Goal: Information Seeking & Learning: Learn about a topic

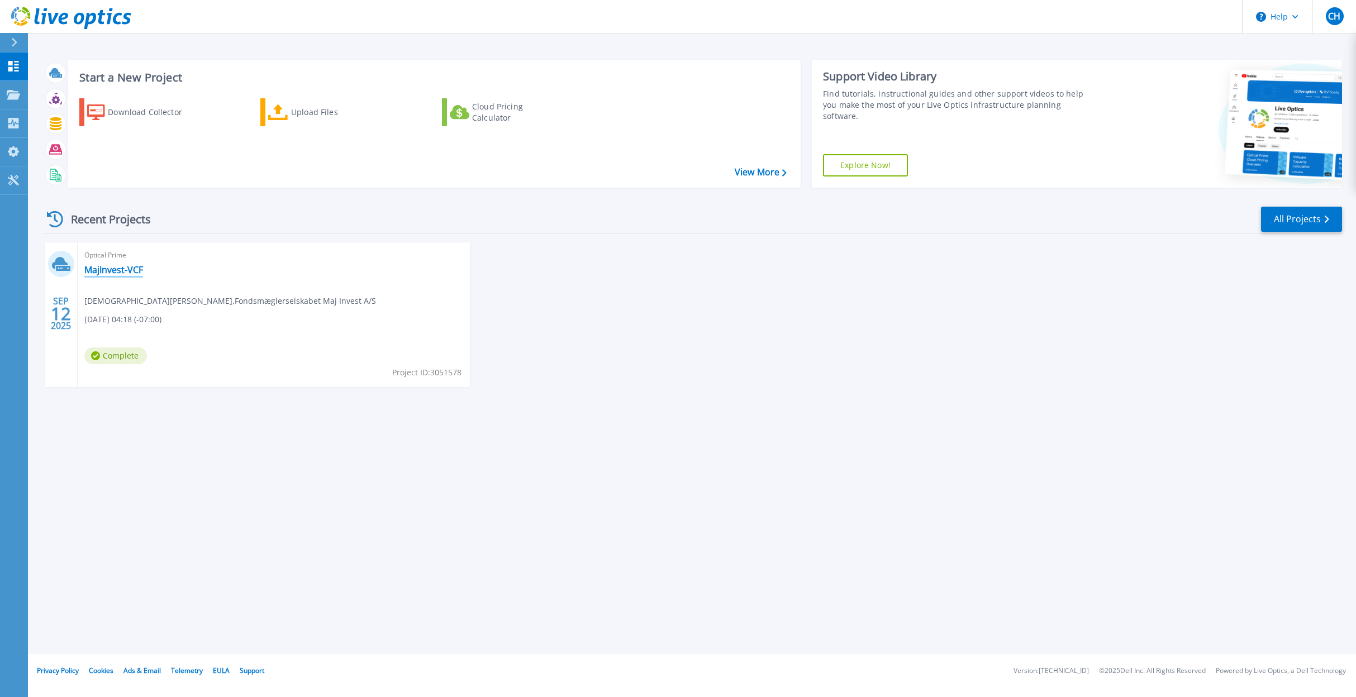
click at [123, 268] on link "MajInvest-VCF" at bounding box center [113, 269] width 59 height 11
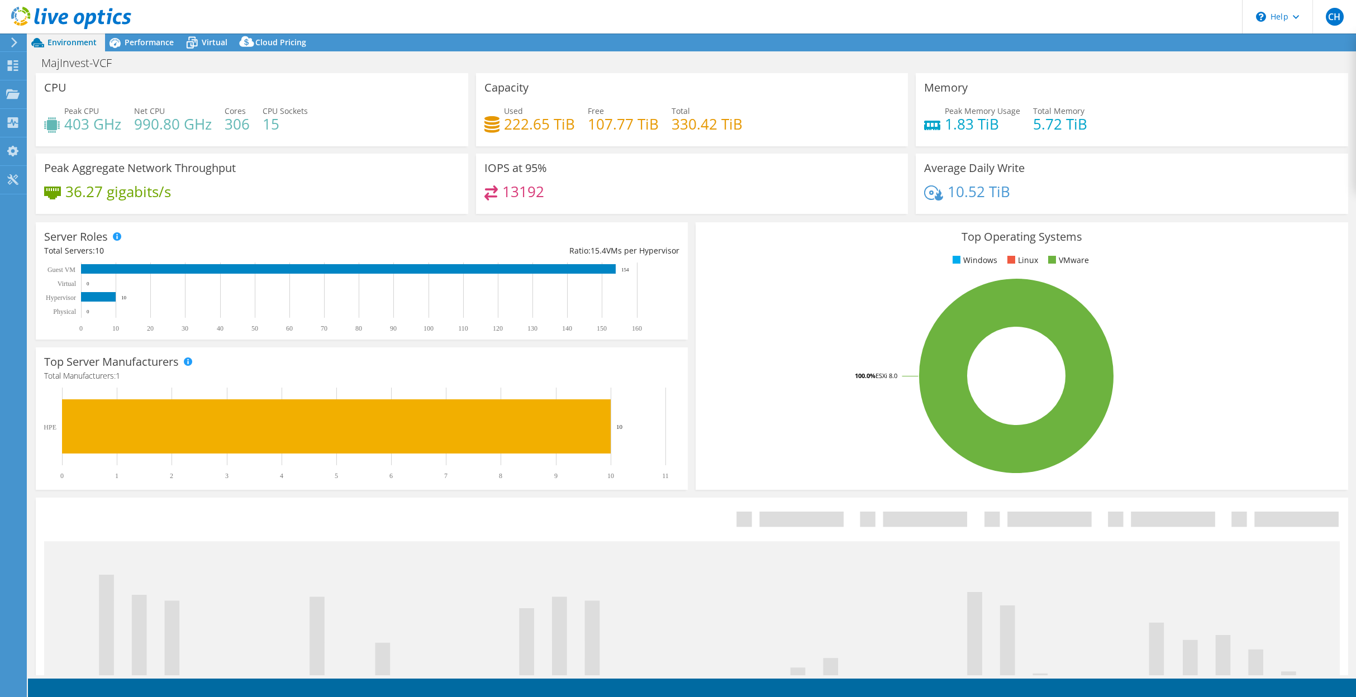
select select "EUFrankfurt"
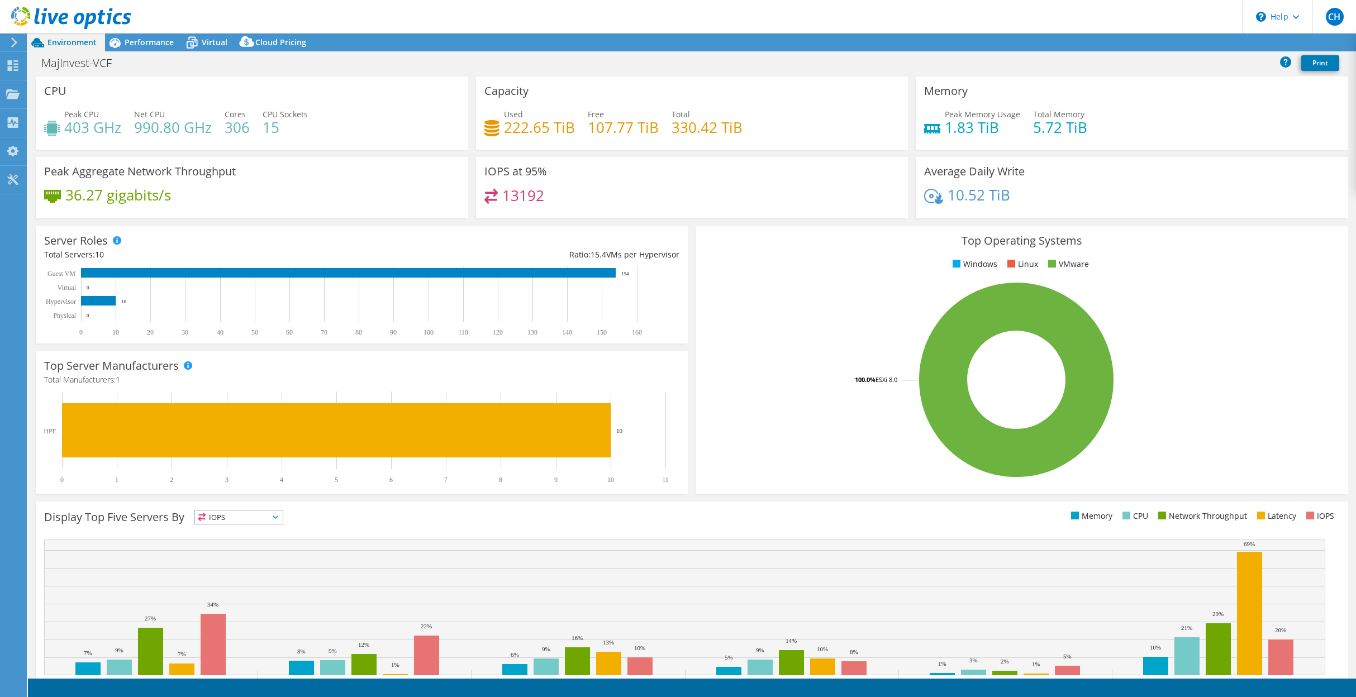
select select "EUFrankfurt"
select select "DKK"
click at [143, 43] on span "Performance" at bounding box center [149, 42] width 49 height 11
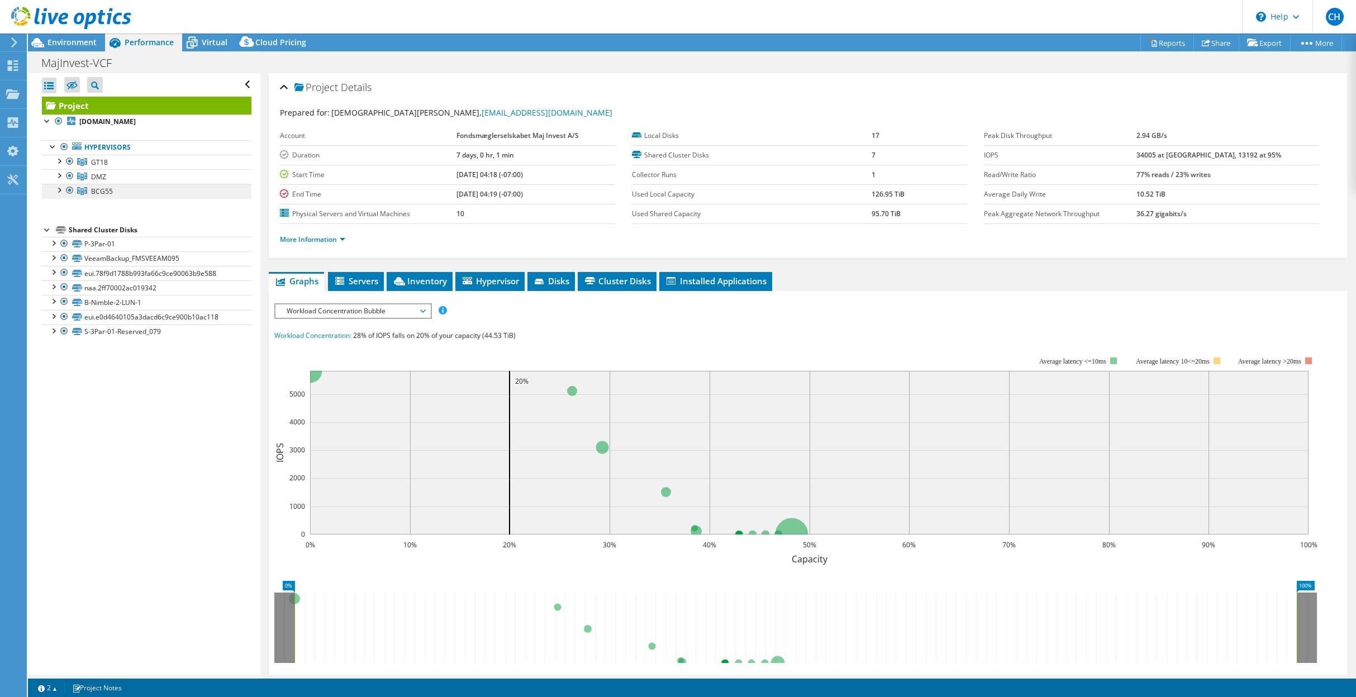
click at [101, 191] on span "BCG55" at bounding box center [102, 191] width 22 height 9
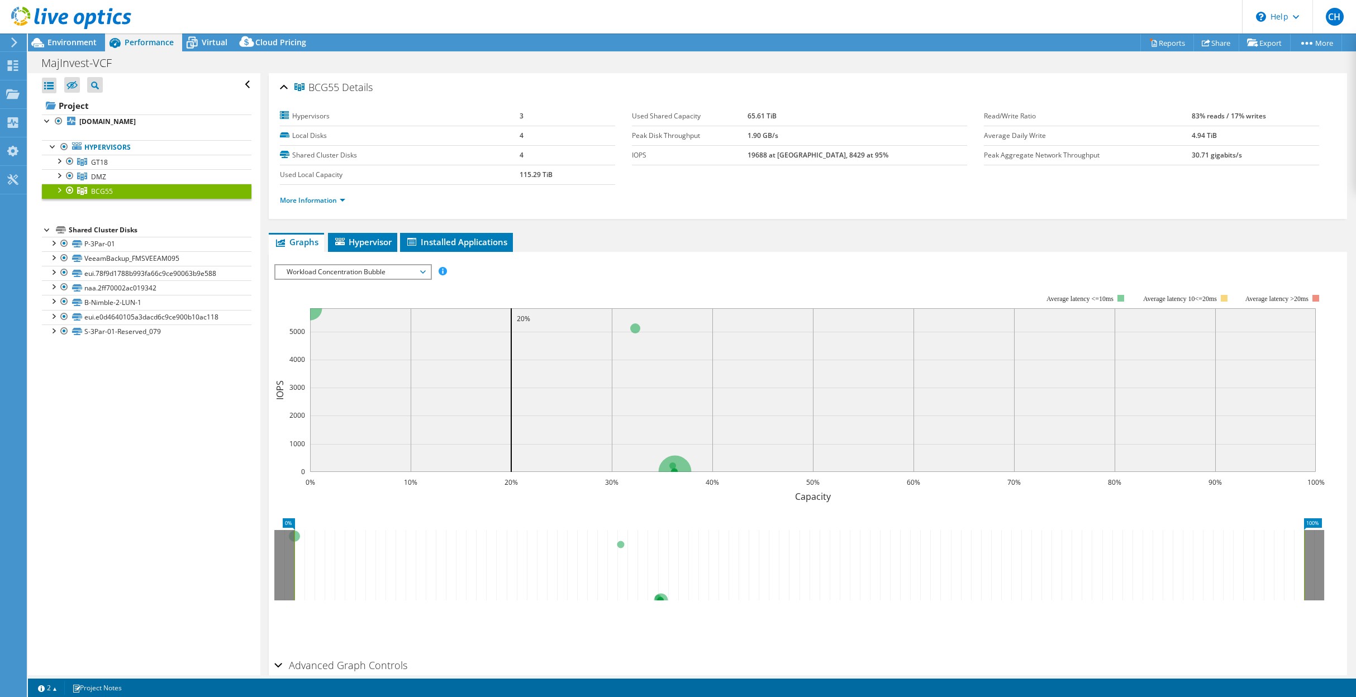
click at [422, 272] on span "Workload Concentration Bubble" at bounding box center [353, 271] width 144 height 13
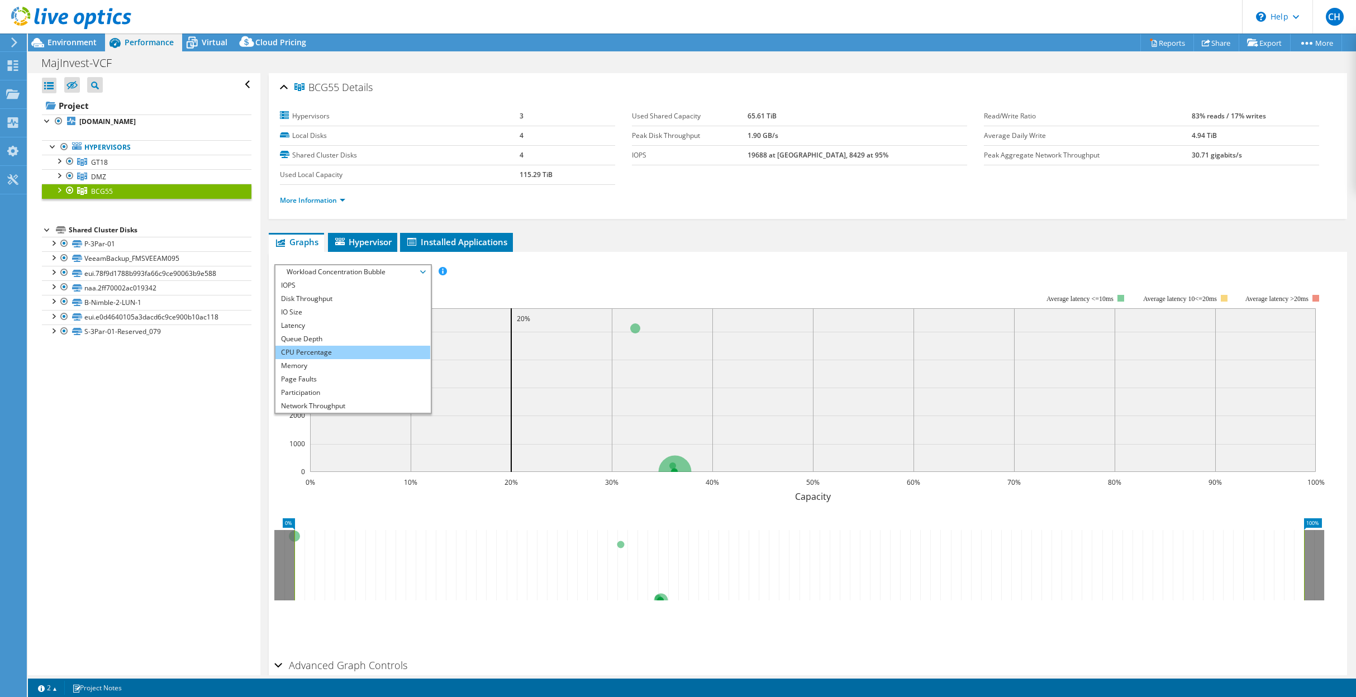
click at [317, 355] on li "CPU Percentage" at bounding box center [352, 352] width 155 height 13
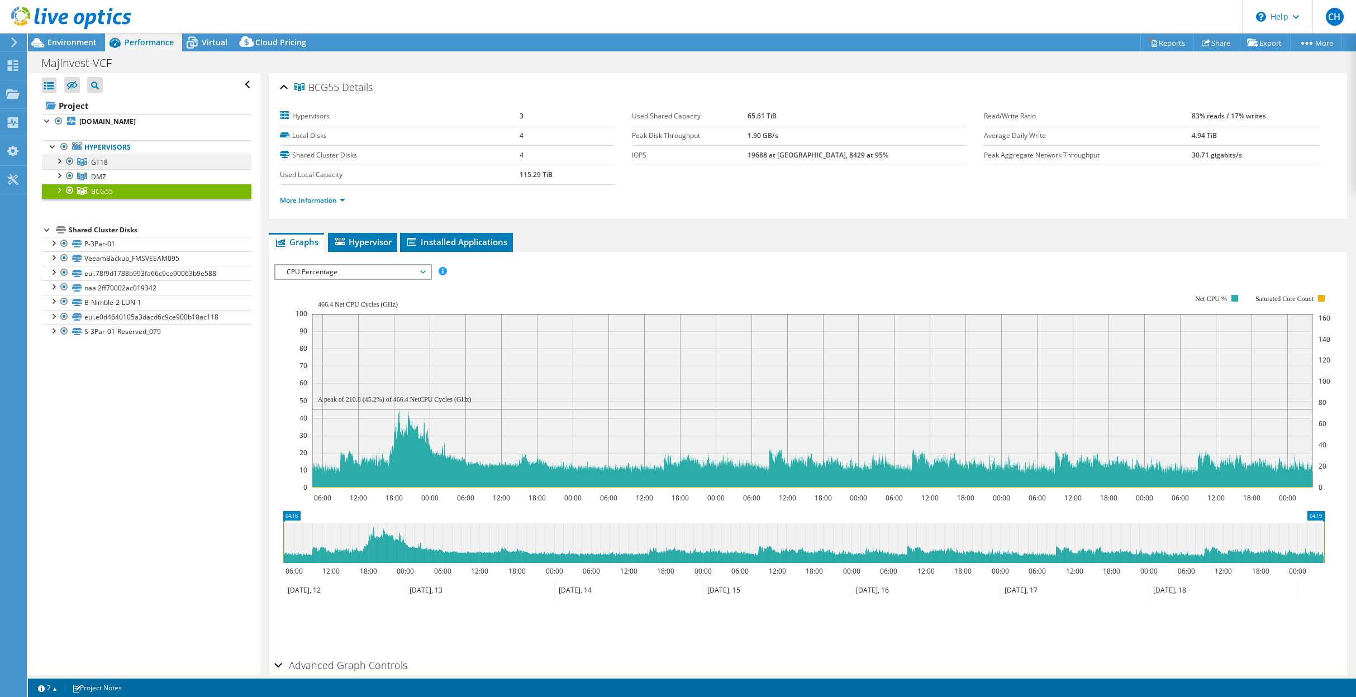
click at [96, 163] on span "GT18" at bounding box center [99, 162] width 17 height 9
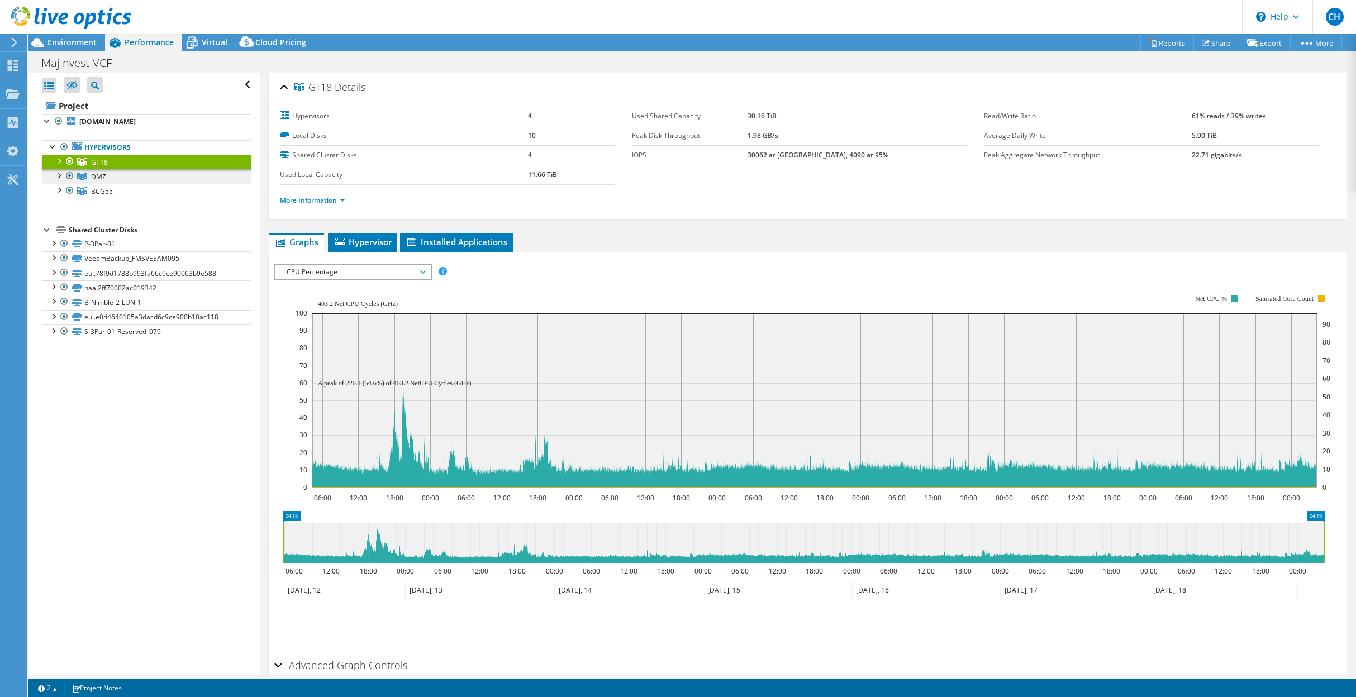
click at [99, 175] on span "DMZ" at bounding box center [98, 176] width 15 height 9
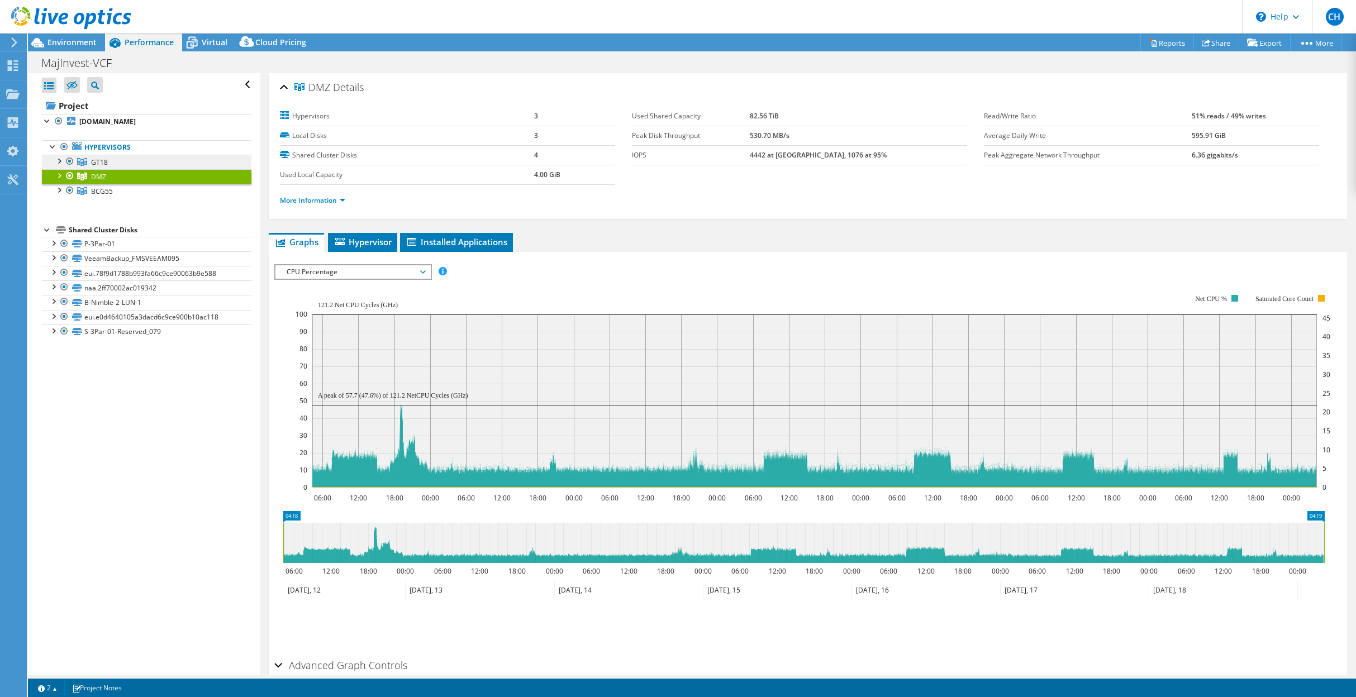
click at [106, 163] on span "GT18" at bounding box center [99, 162] width 17 height 9
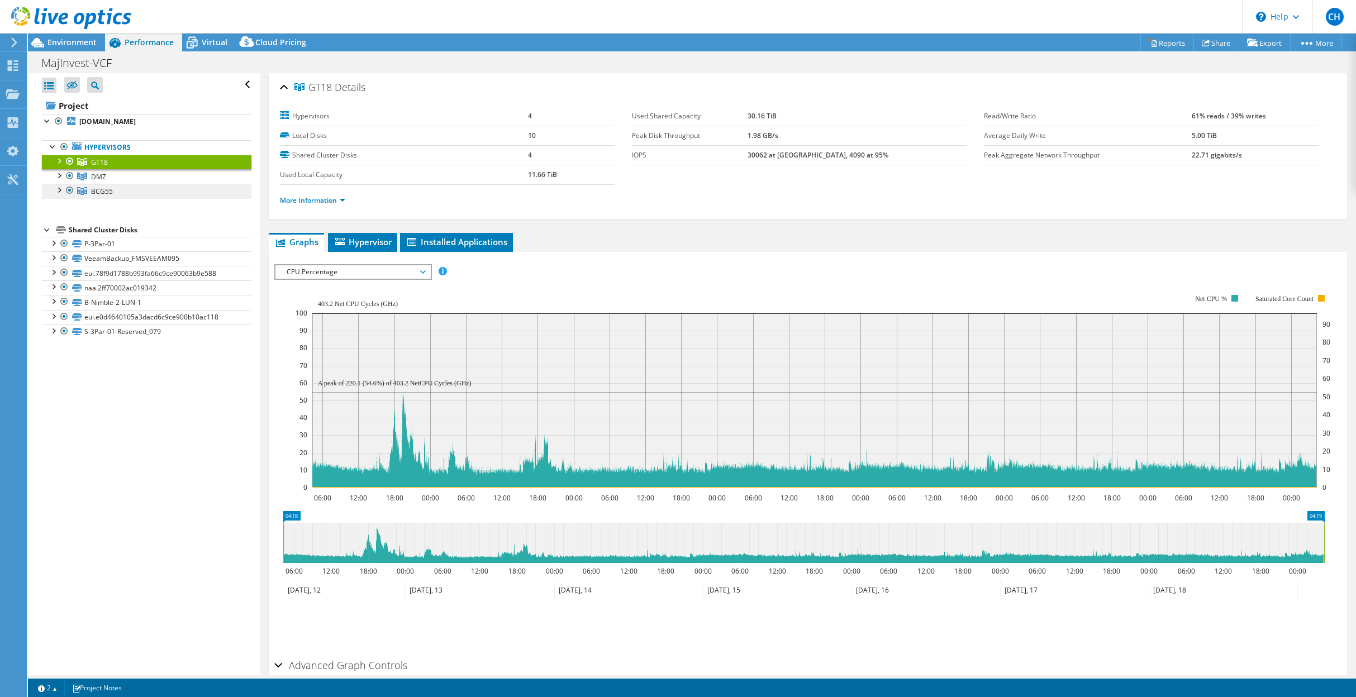
click at [118, 188] on link "BCG55" at bounding box center [147, 191] width 210 height 15
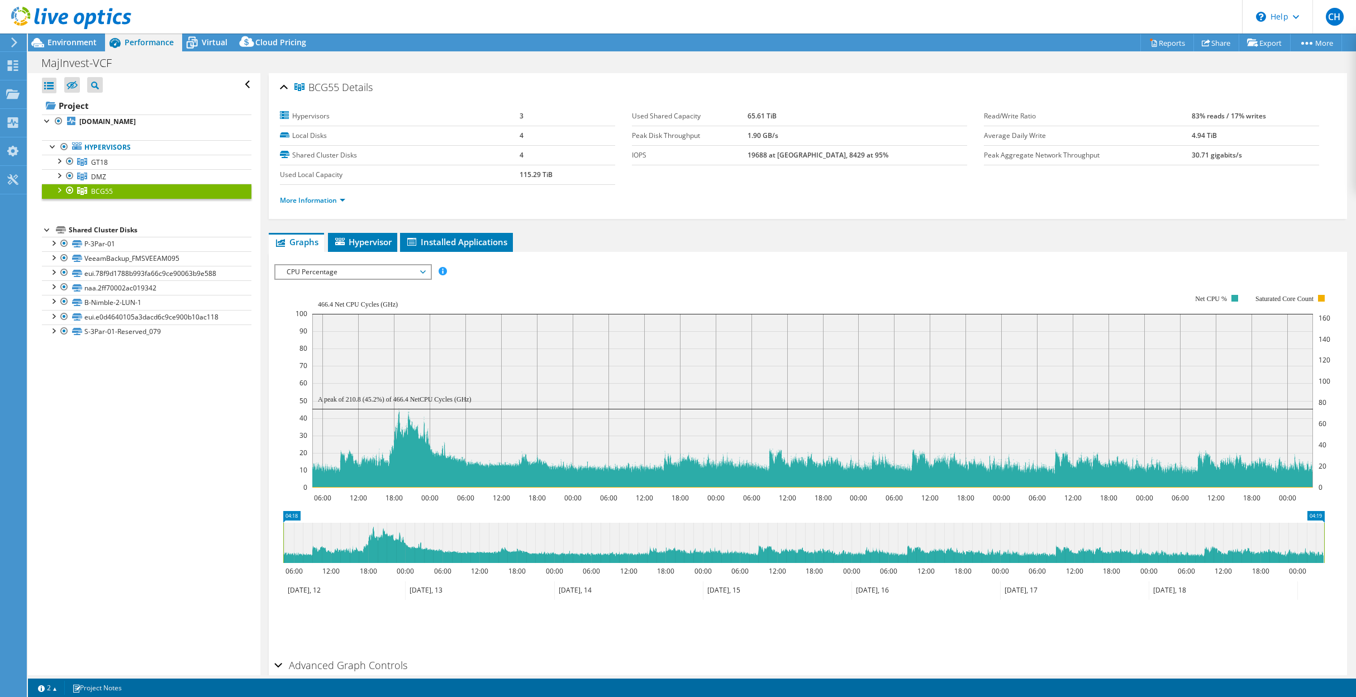
click at [783, 275] on div "IOPS Disk Throughput IO Size Latency Queue Depth CPU Percentage Memory Page Fau…" at bounding box center [807, 271] width 1067 height 15
click at [112, 416] on div "Open All Close All Hide Excluded Nodes Project Tree Filter" at bounding box center [144, 374] width 232 height 602
click at [189, 598] on div "Open All Close All Hide Excluded Nodes Project Tree Filter" at bounding box center [144, 374] width 232 height 602
click at [98, 177] on span "DMZ" at bounding box center [98, 176] width 15 height 9
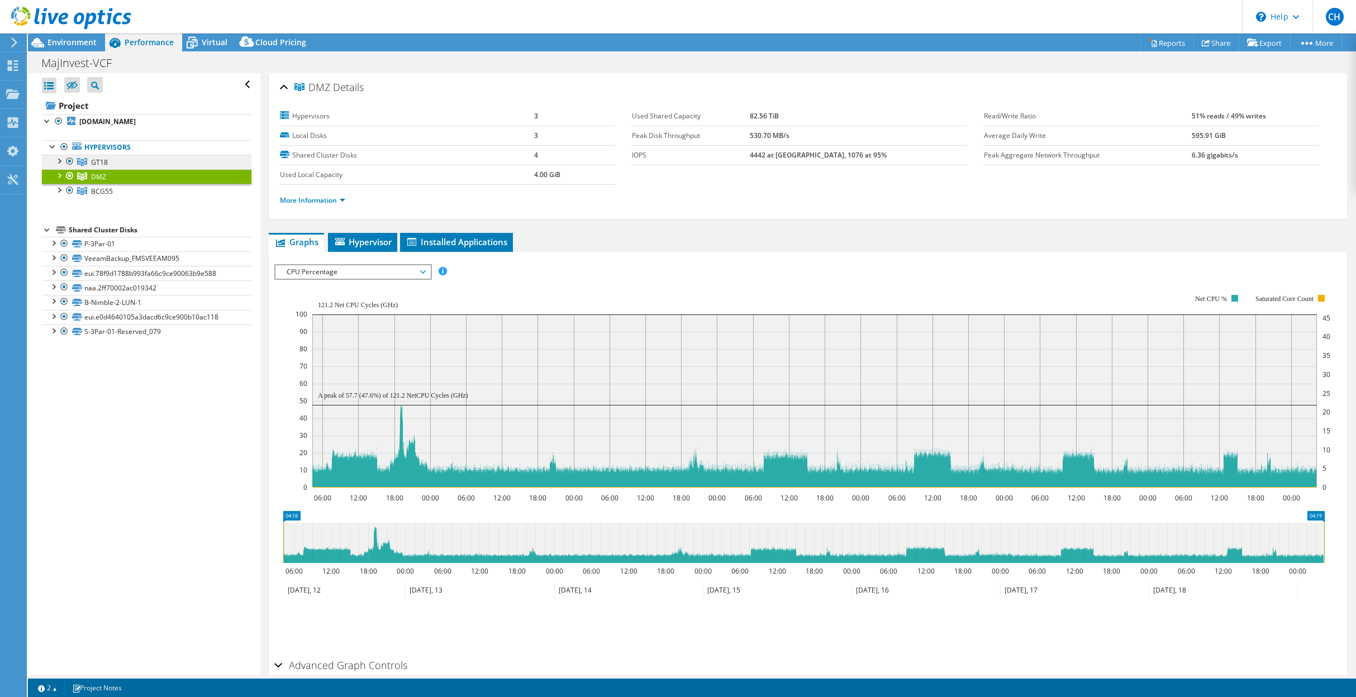
click at [98, 164] on span "GT18" at bounding box center [99, 162] width 17 height 9
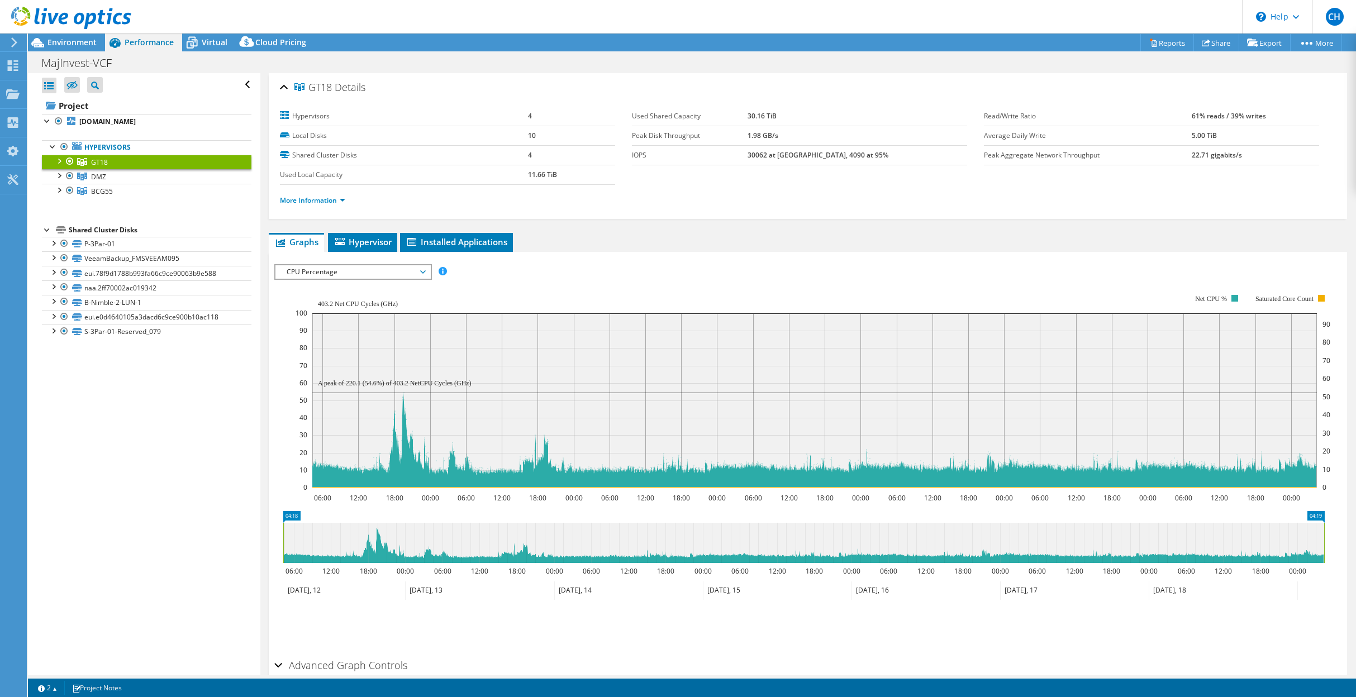
click at [630, 291] on rect at bounding box center [813, 391] width 1035 height 224
click at [627, 270] on div "IOPS Disk Throughput IO Size Latency Queue Depth CPU Percentage Memory Page Fau…" at bounding box center [807, 271] width 1067 height 15
click at [424, 273] on span "CPU Percentage" at bounding box center [353, 271] width 144 height 13
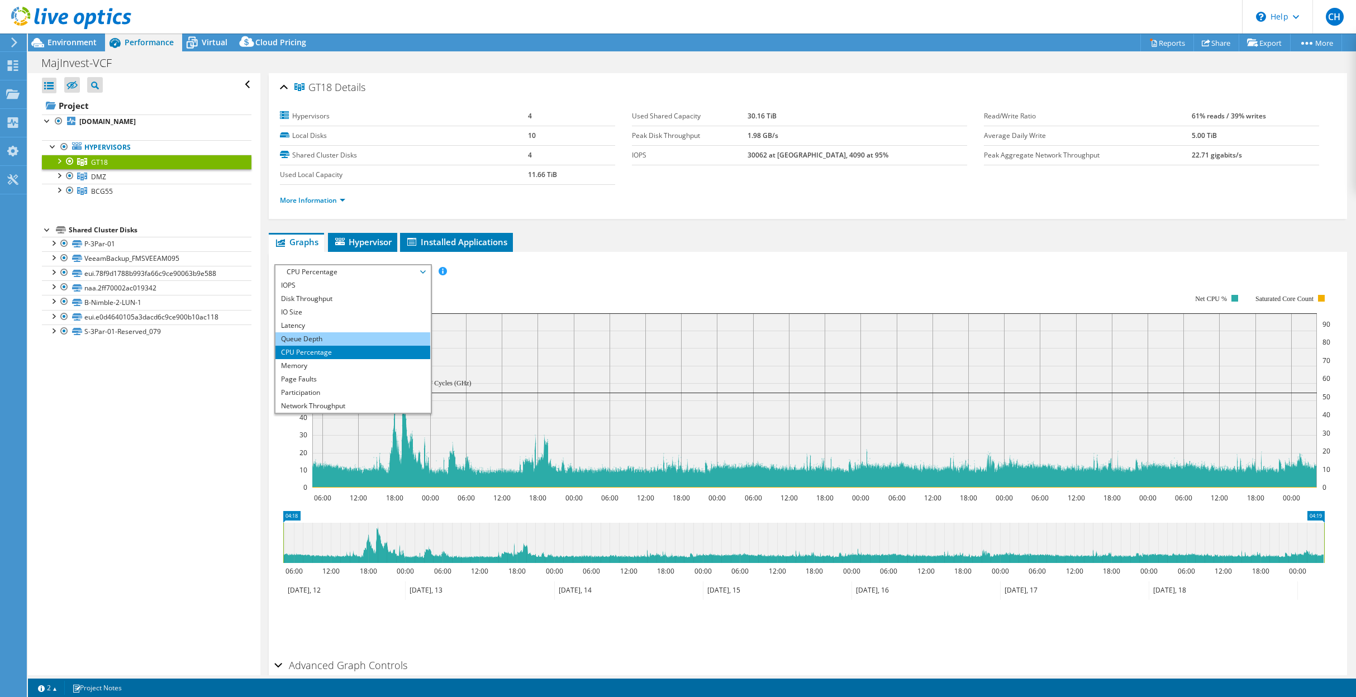
click at [349, 339] on li "Queue Depth" at bounding box center [352, 338] width 155 height 13
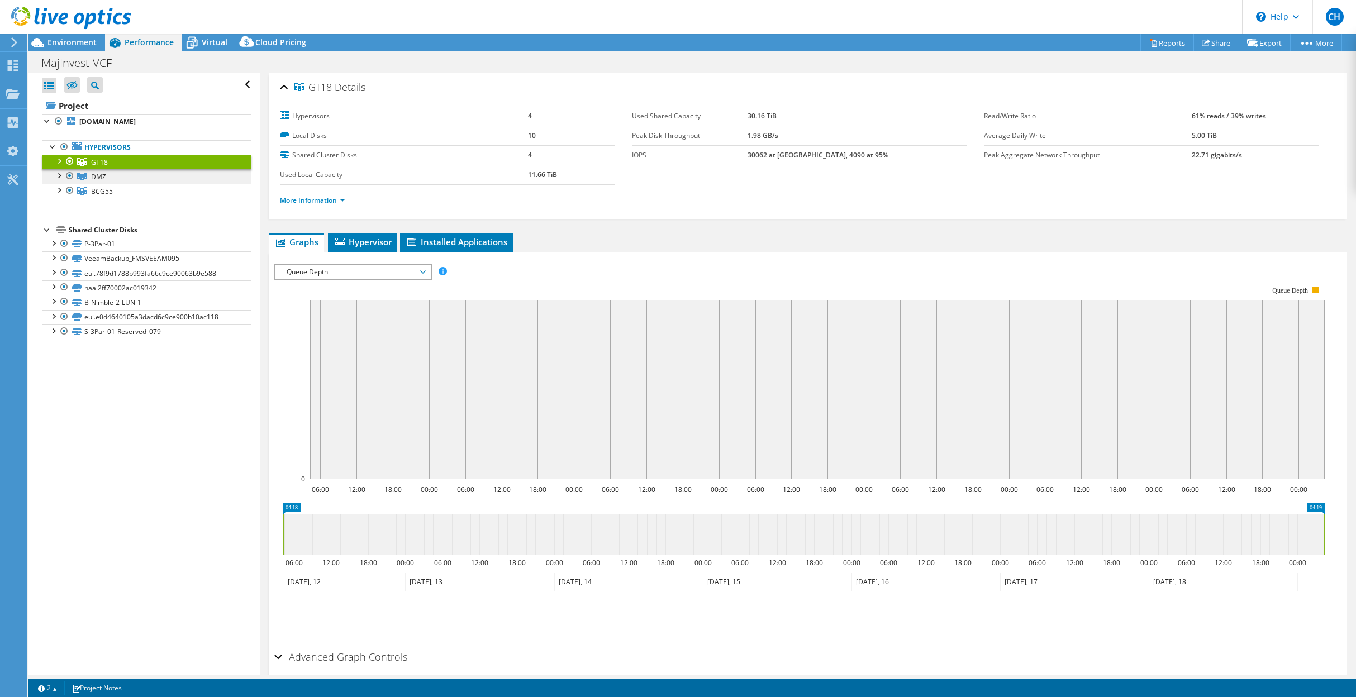
click at [164, 179] on link "DMZ" at bounding box center [147, 176] width 210 height 15
click at [163, 191] on link "BCG55" at bounding box center [147, 191] width 210 height 15
click at [389, 275] on span "Queue Depth" at bounding box center [353, 271] width 144 height 13
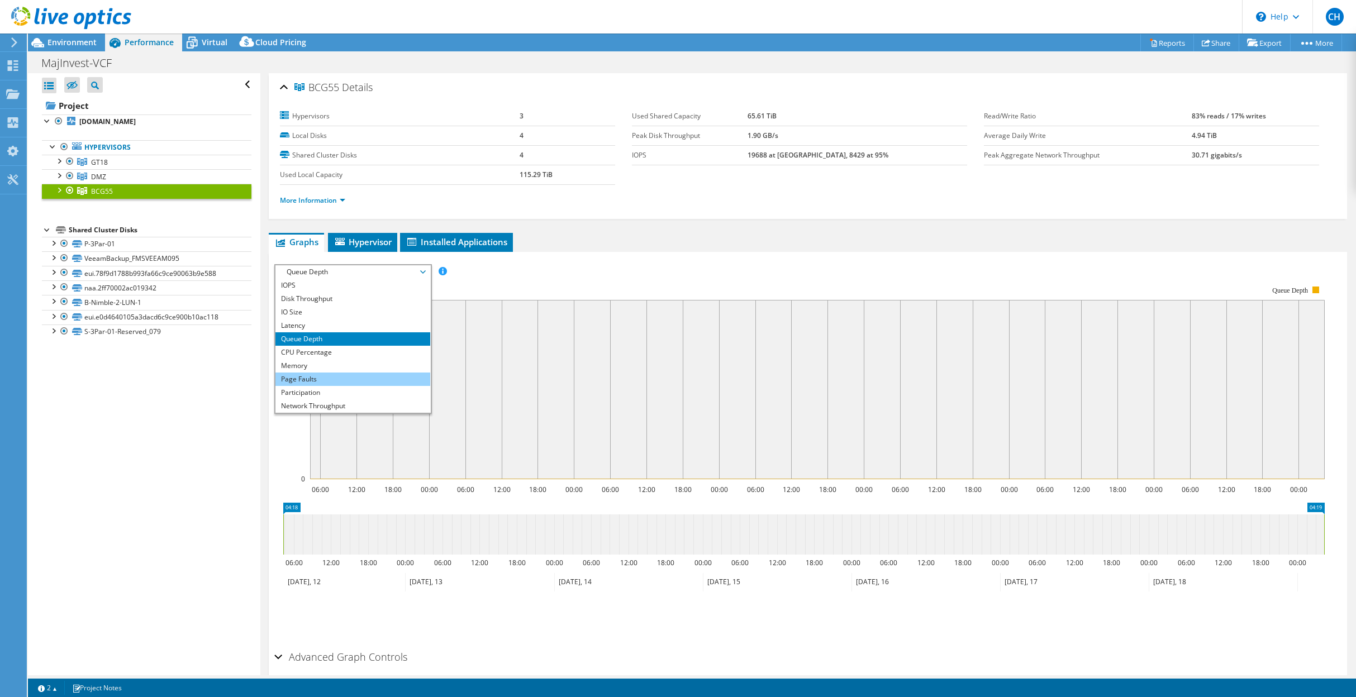
scroll to position [40, 0]
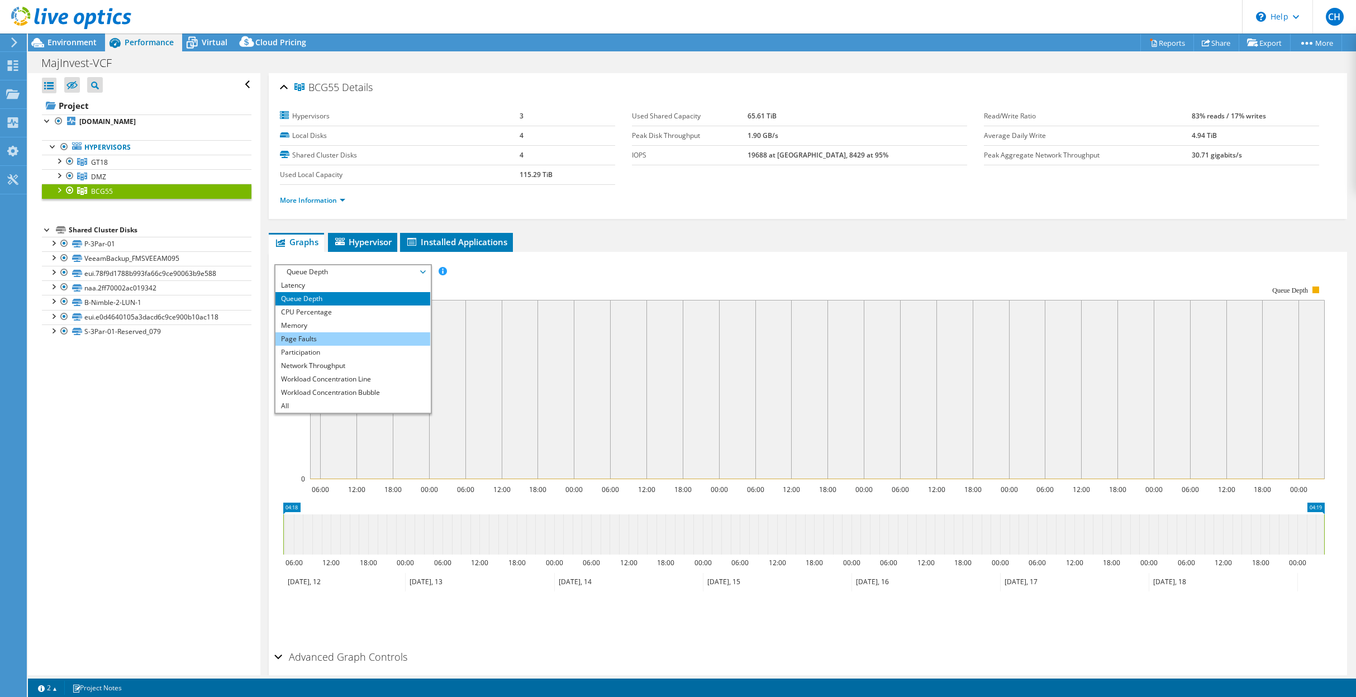
click at [308, 339] on li "Page Faults" at bounding box center [352, 338] width 155 height 13
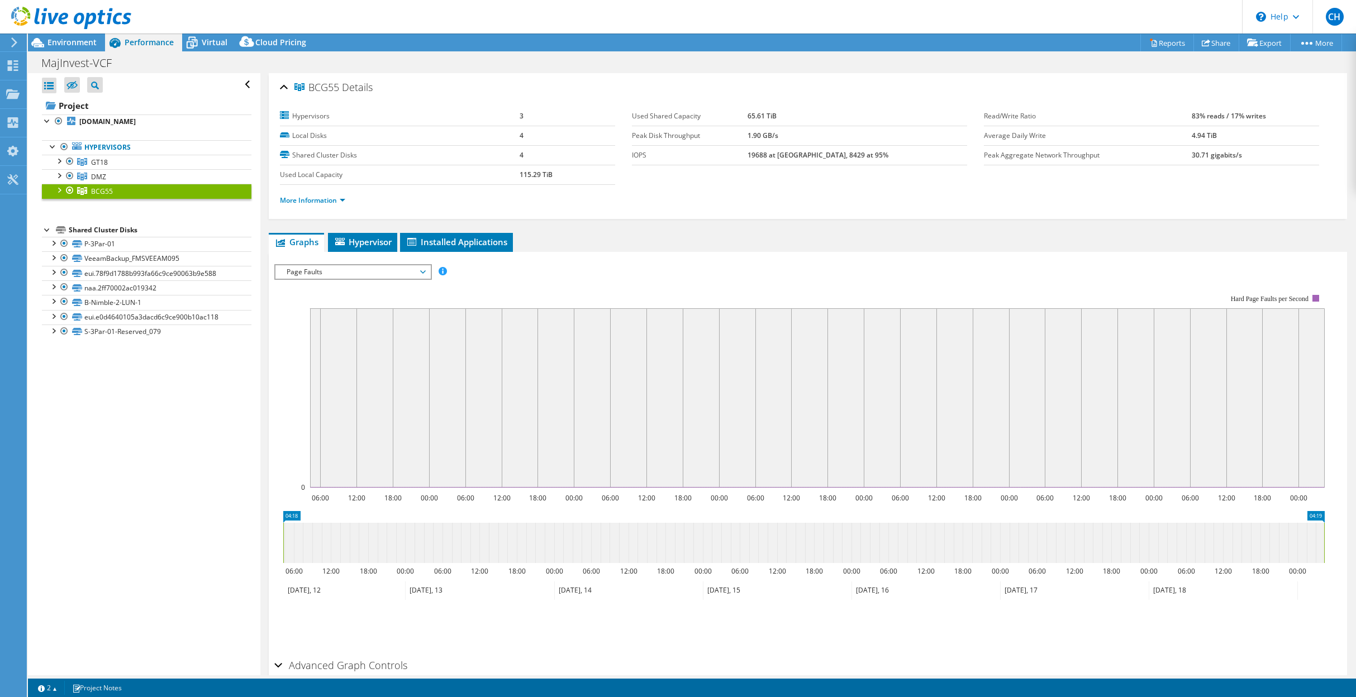
select select "EUFrankfurt"
select select "DKK"
click at [343, 272] on span "Page Faults" at bounding box center [353, 271] width 144 height 13
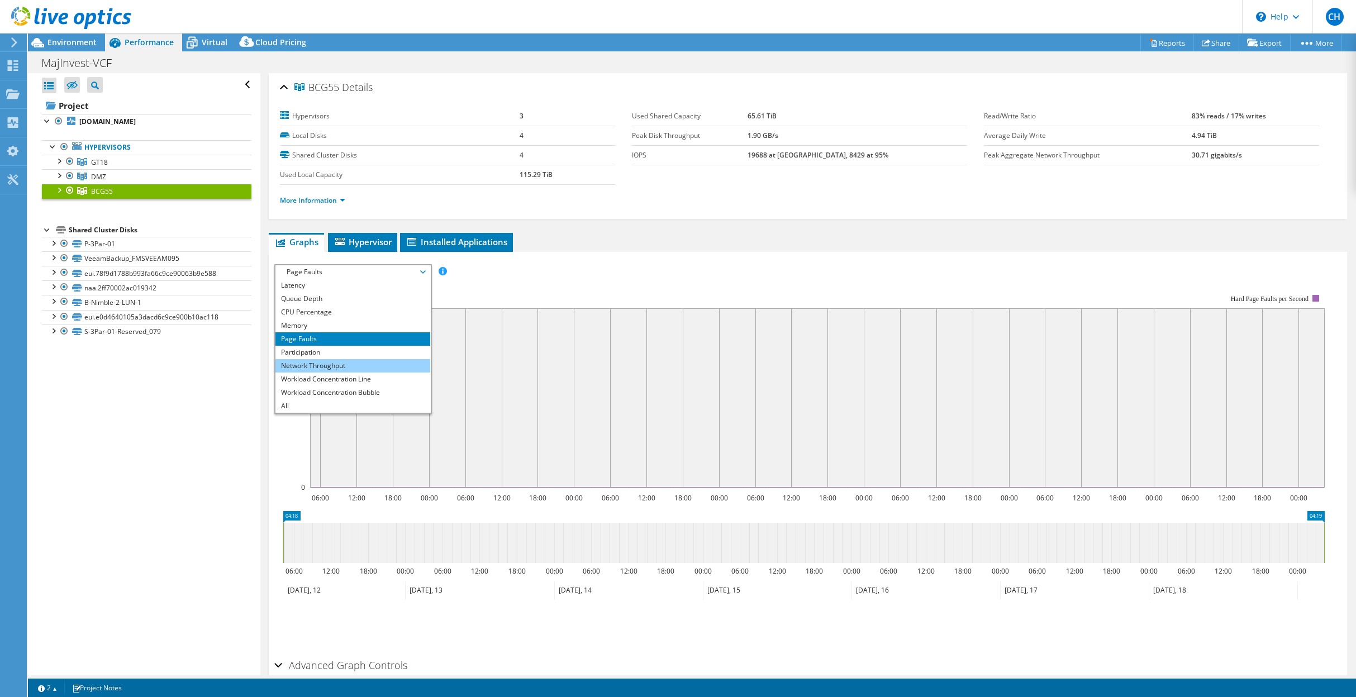
scroll to position [0, 0]
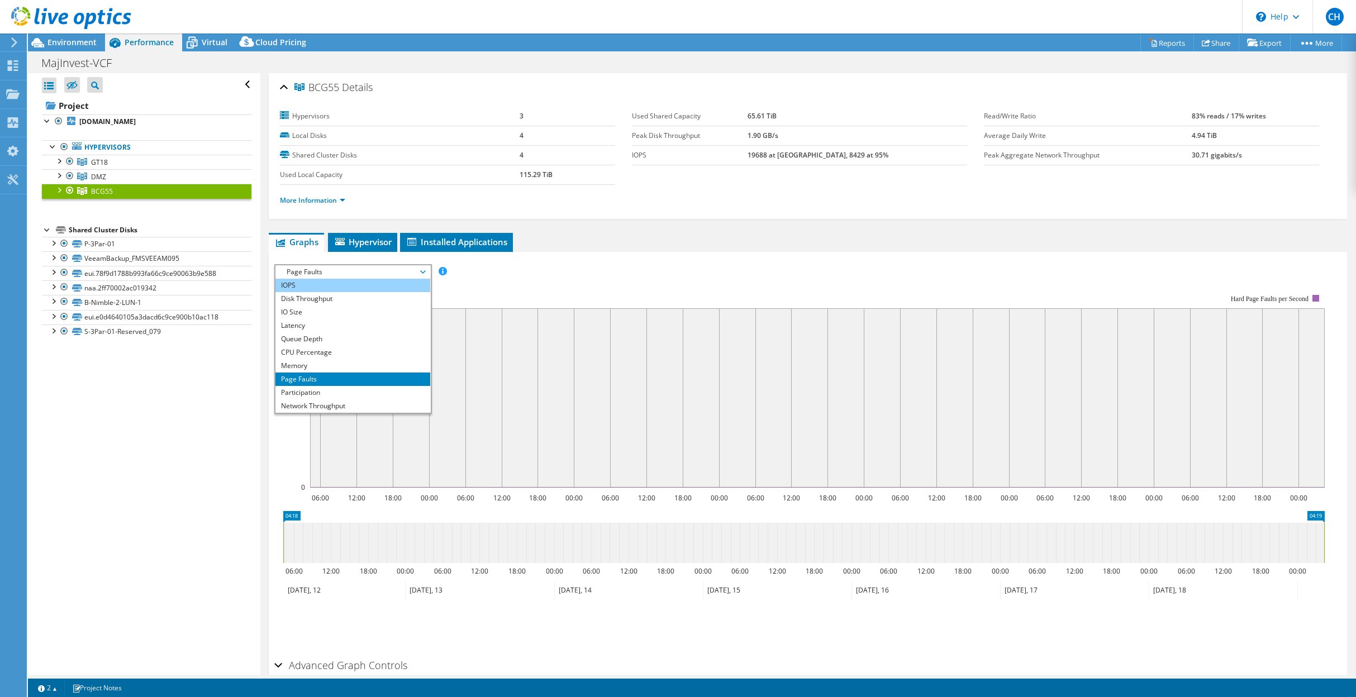
click at [309, 287] on li "IOPS" at bounding box center [352, 285] width 155 height 13
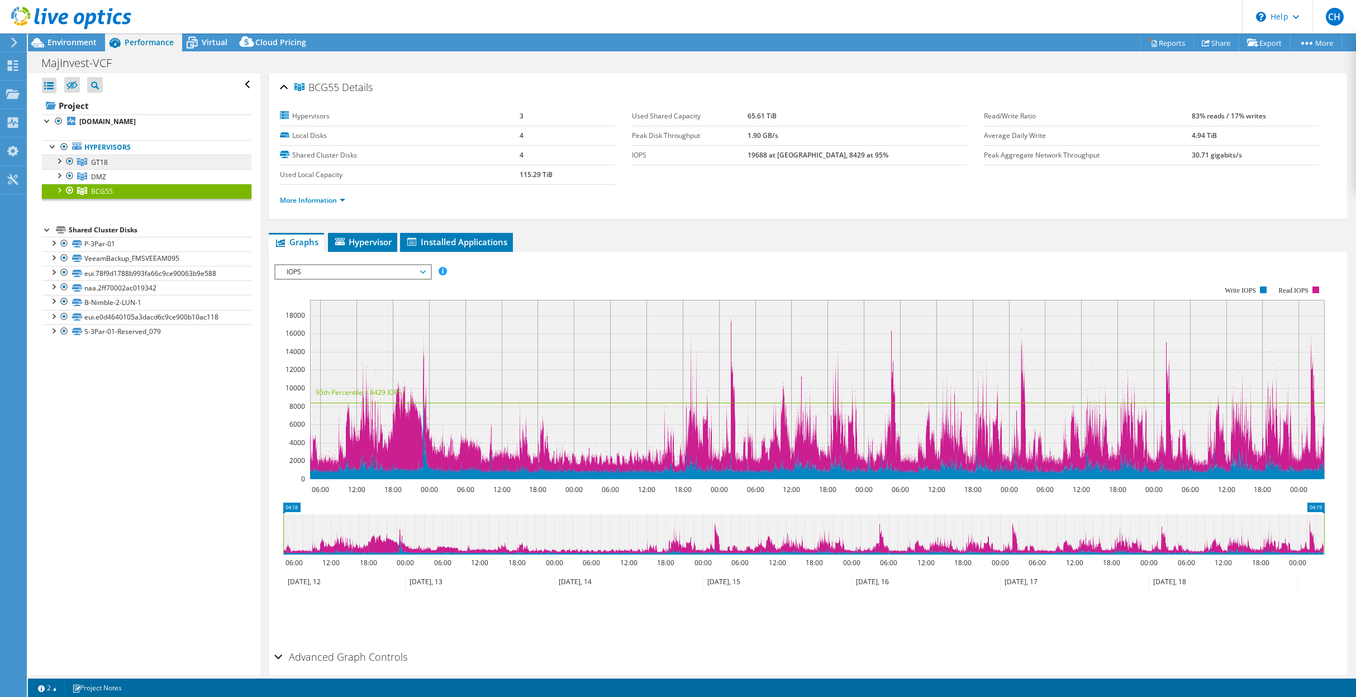
click at [93, 160] on span "GT18" at bounding box center [99, 162] width 17 height 9
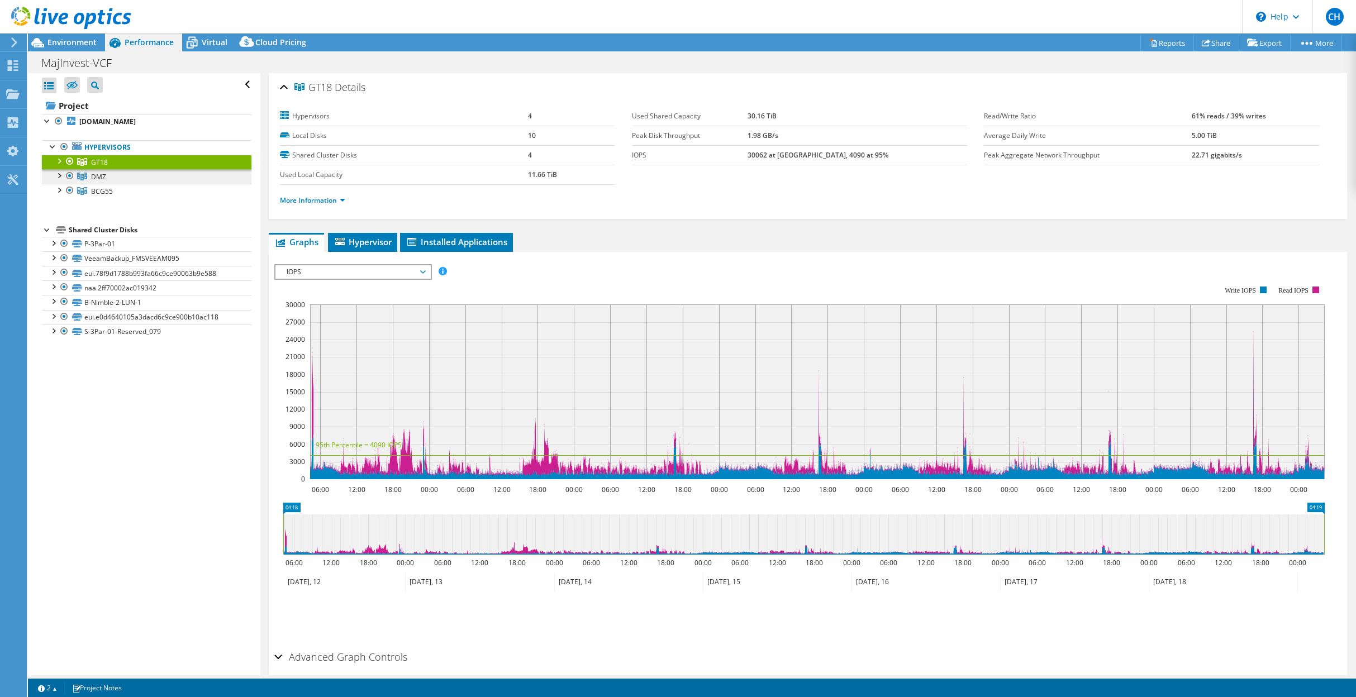
click at [92, 178] on span "DMZ" at bounding box center [98, 176] width 15 height 9
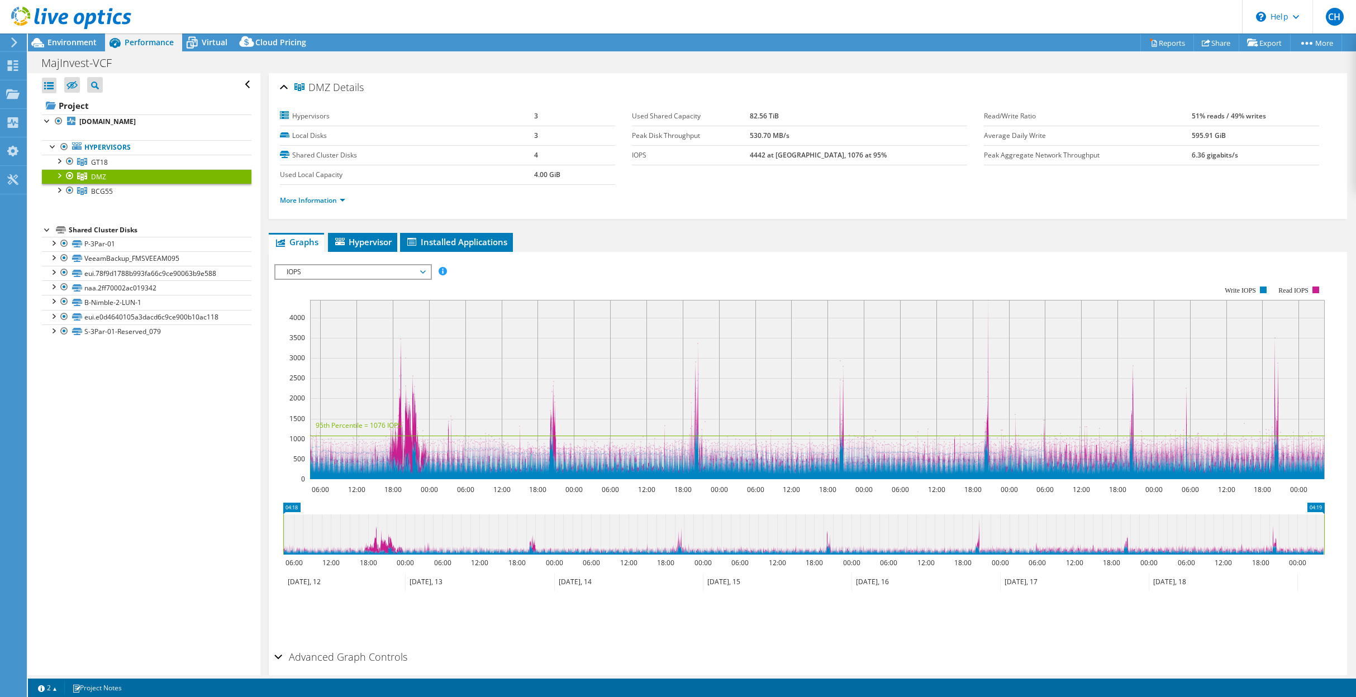
click at [419, 273] on span "IOPS" at bounding box center [353, 271] width 144 height 13
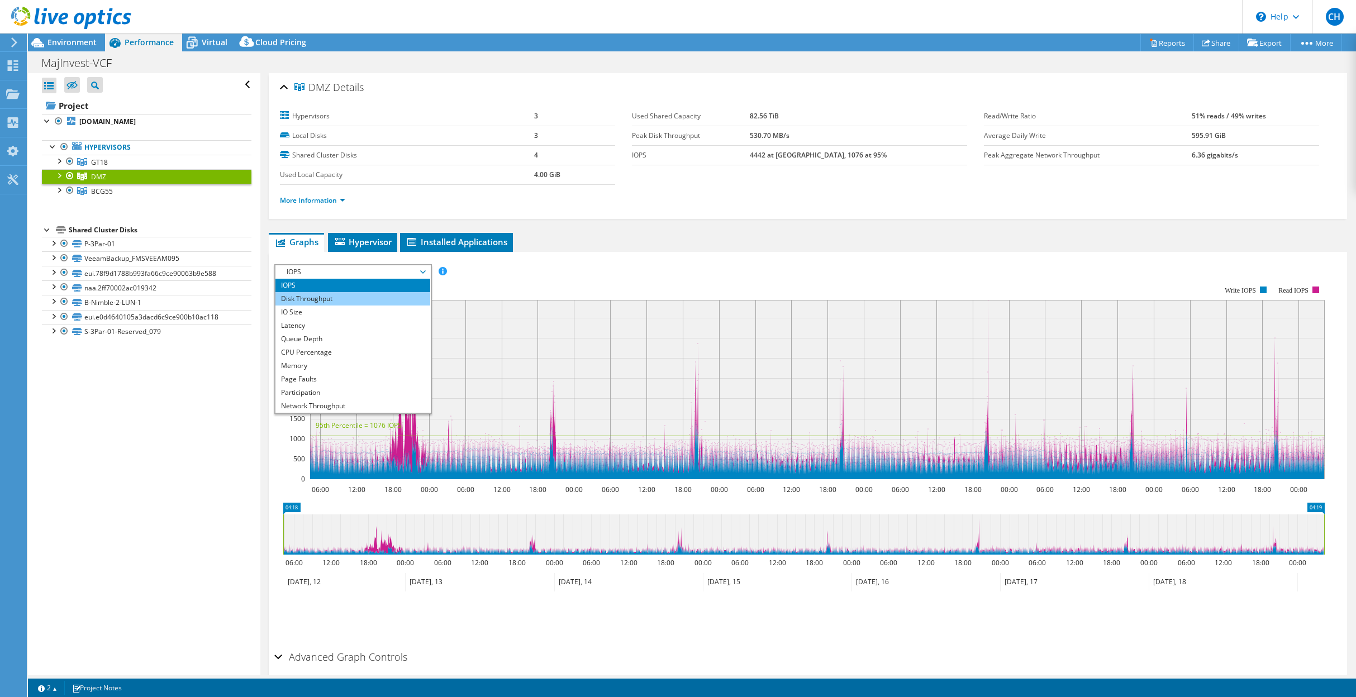
click at [349, 301] on li "Disk Throughput" at bounding box center [352, 298] width 155 height 13
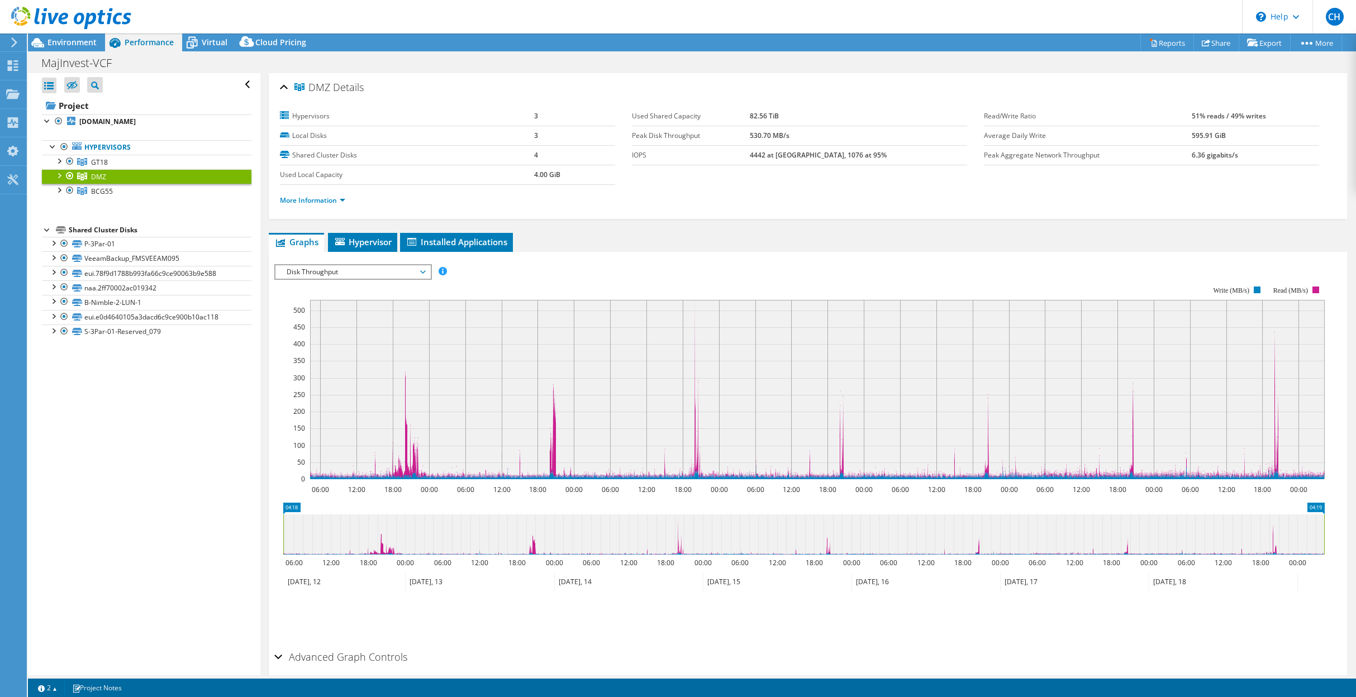
click at [422, 272] on span "Disk Throughput" at bounding box center [353, 271] width 144 height 13
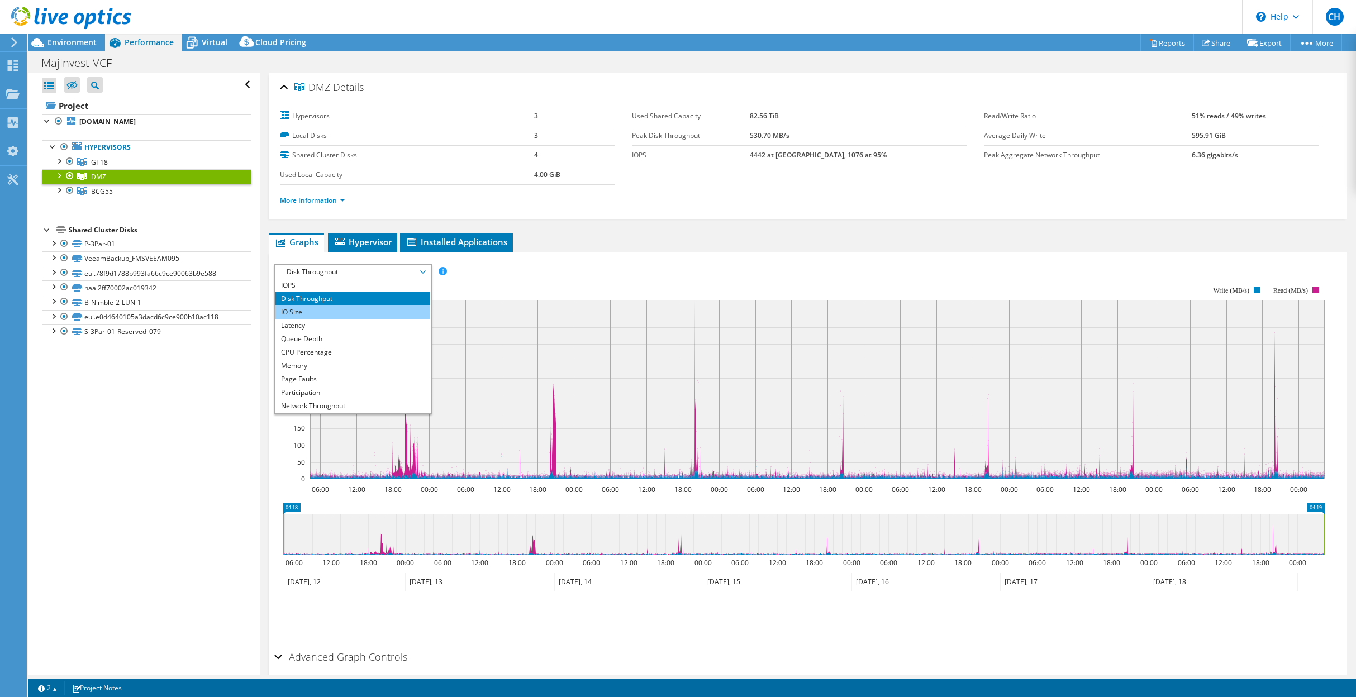
click at [327, 310] on li "IO Size" at bounding box center [352, 312] width 155 height 13
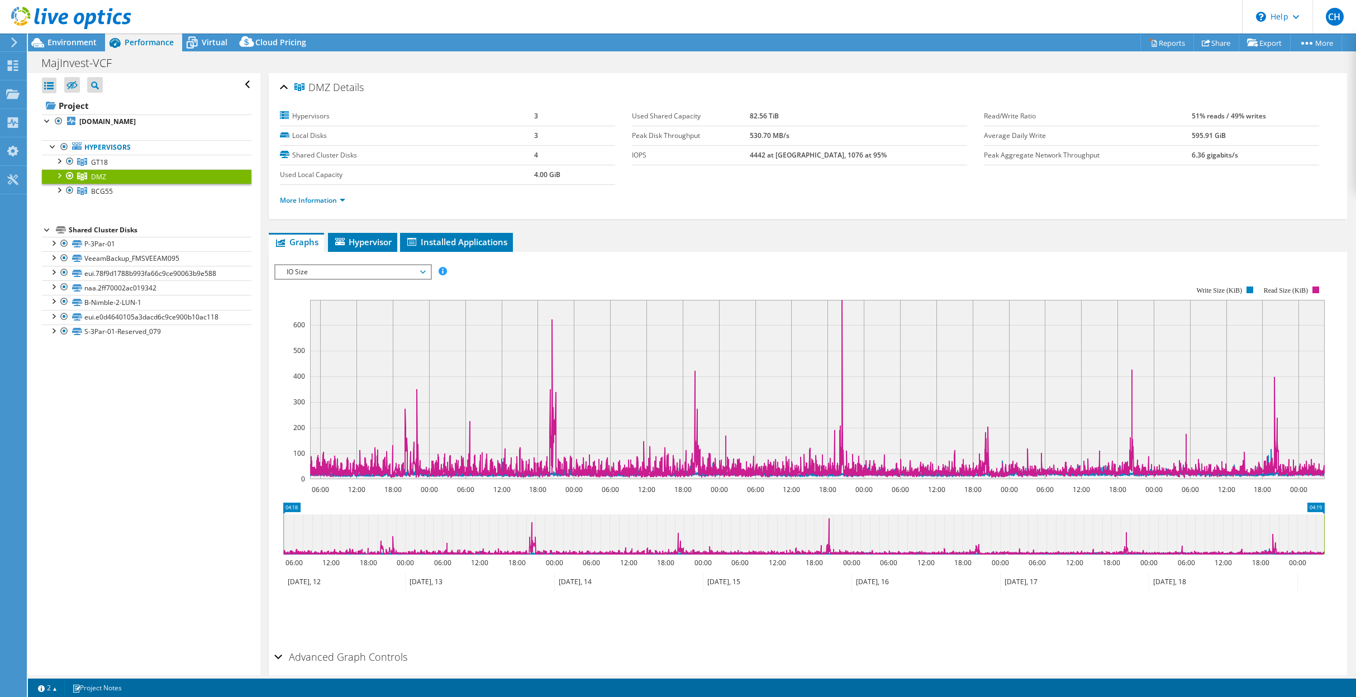
click at [421, 270] on span "IO Size" at bounding box center [353, 271] width 144 height 13
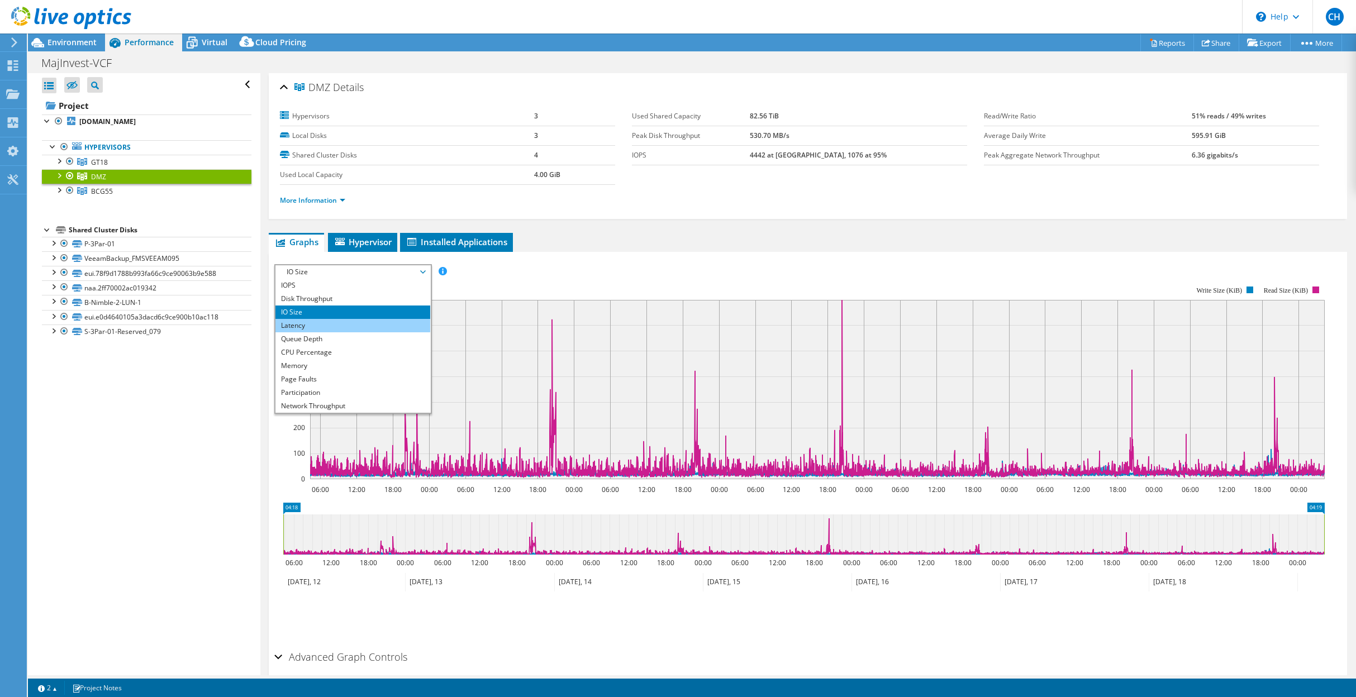
click at [305, 327] on li "Latency" at bounding box center [352, 325] width 155 height 13
